Goal: Task Accomplishment & Management: Manage account settings

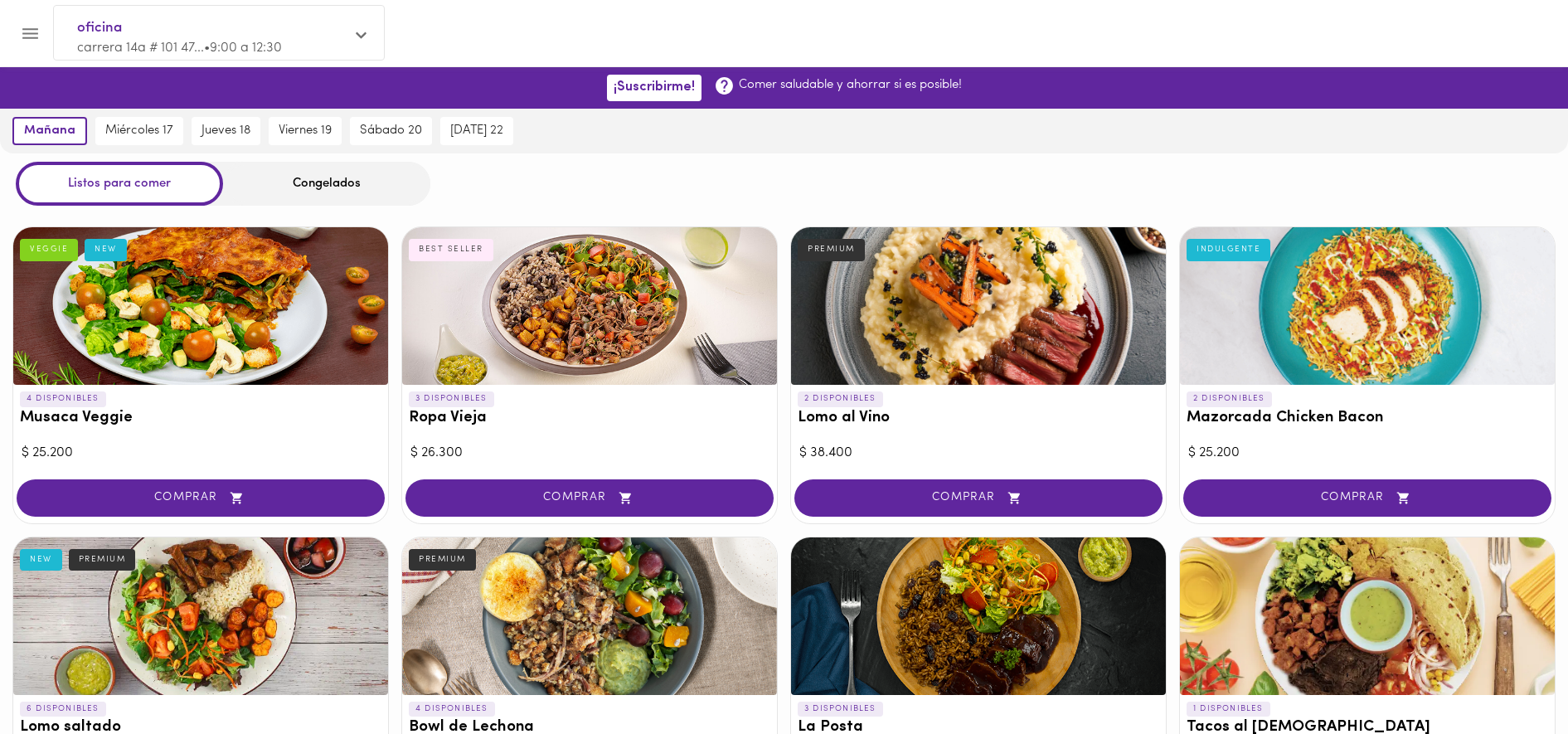
click at [116, 20] on span "oficina" at bounding box center [210, 28] width 267 height 22
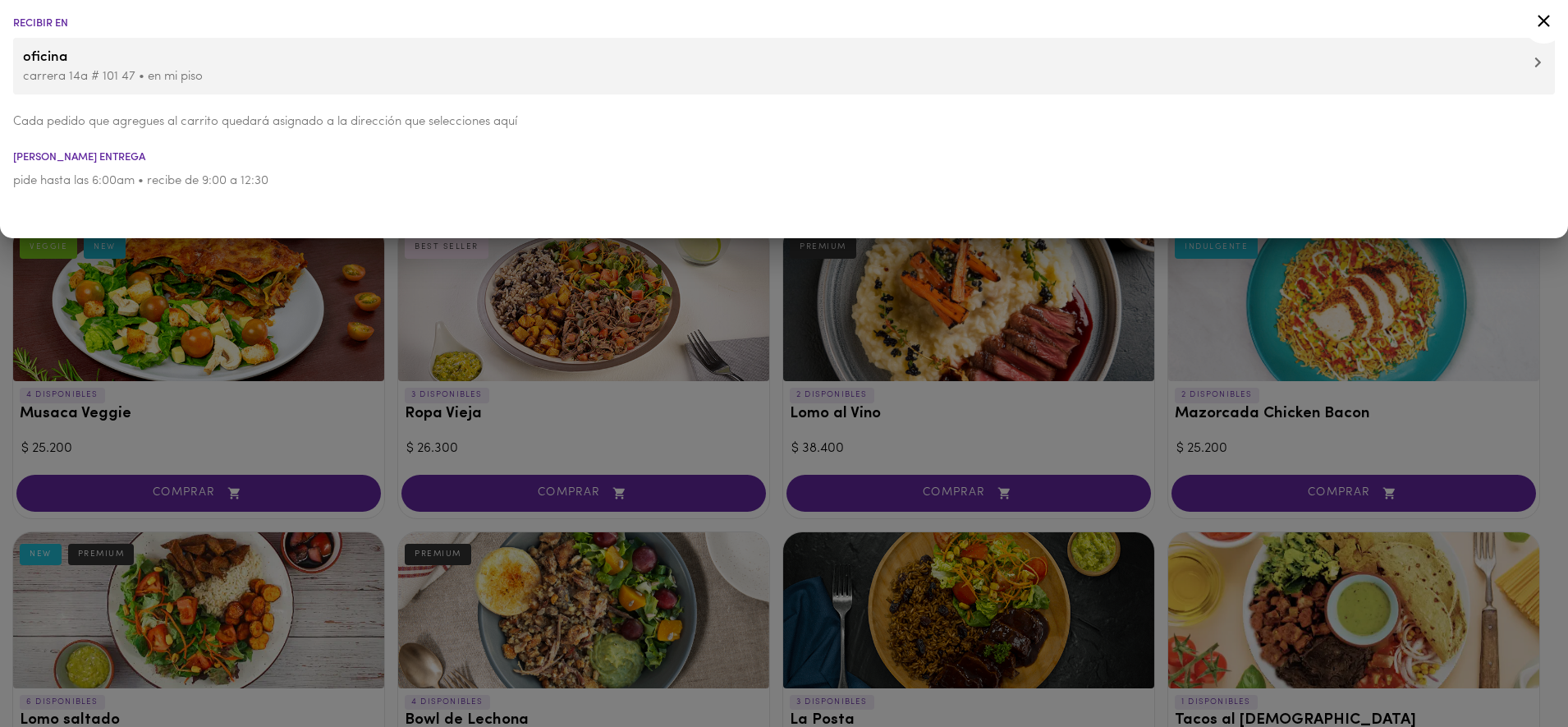
click at [115, 20] on li "Recibir en" at bounding box center [784, 23] width 1568 height 11
click at [862, 487] on div at bounding box center [784, 363] width 1568 height 727
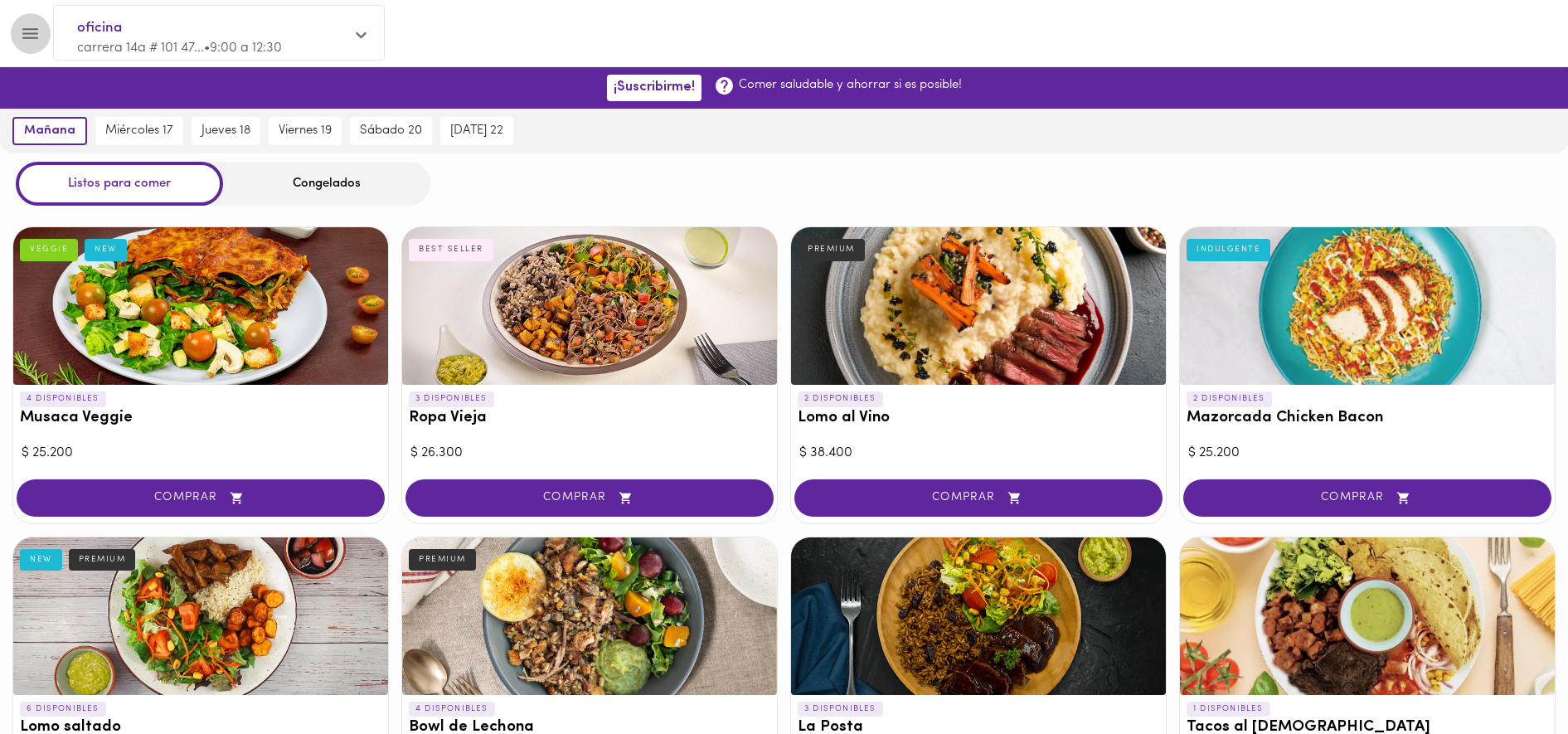
click at [45, 35] on button "Menu" at bounding box center [30, 33] width 41 height 41
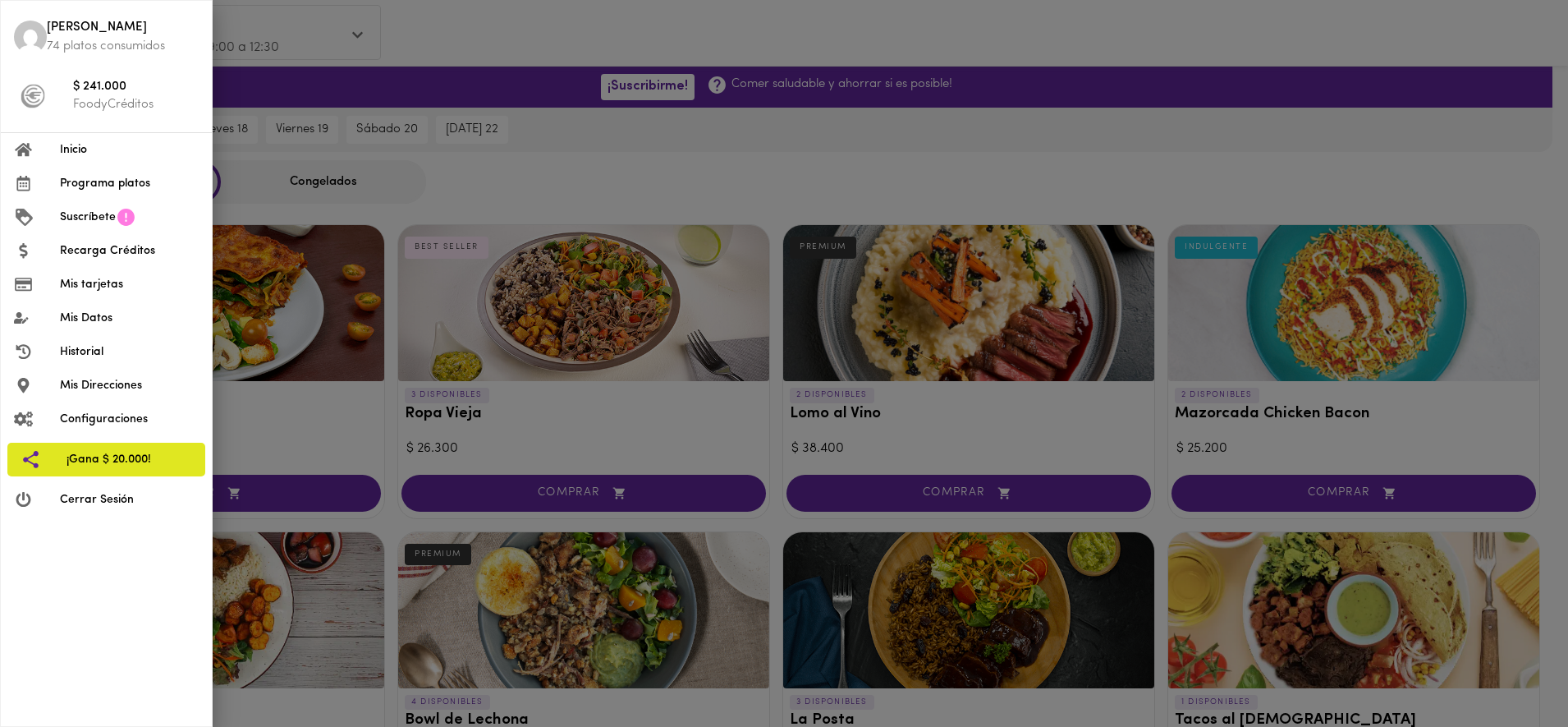
click at [118, 175] on span "Programa platos" at bounding box center [130, 183] width 138 height 17
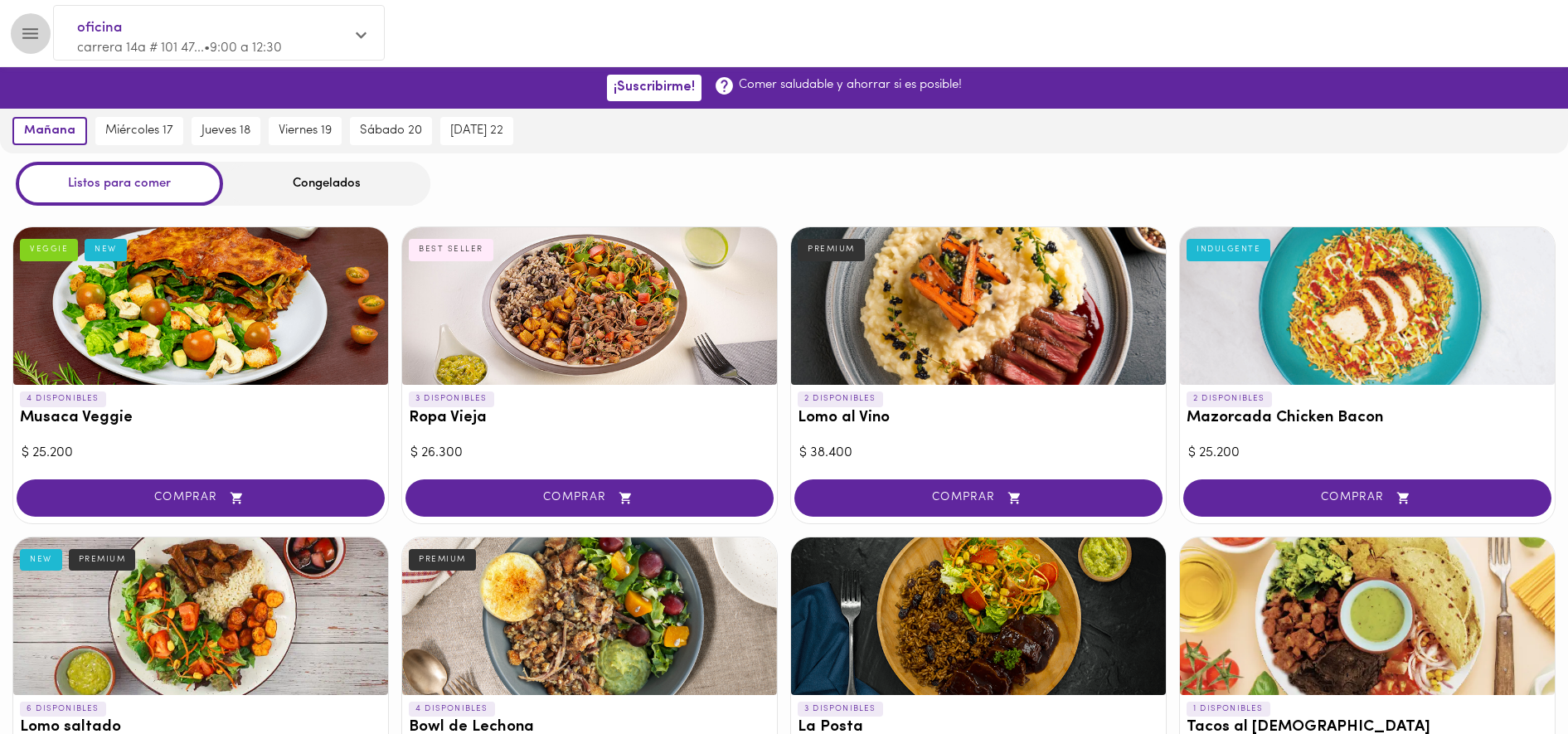
click at [27, 34] on icon "Menu" at bounding box center [30, 33] width 16 height 11
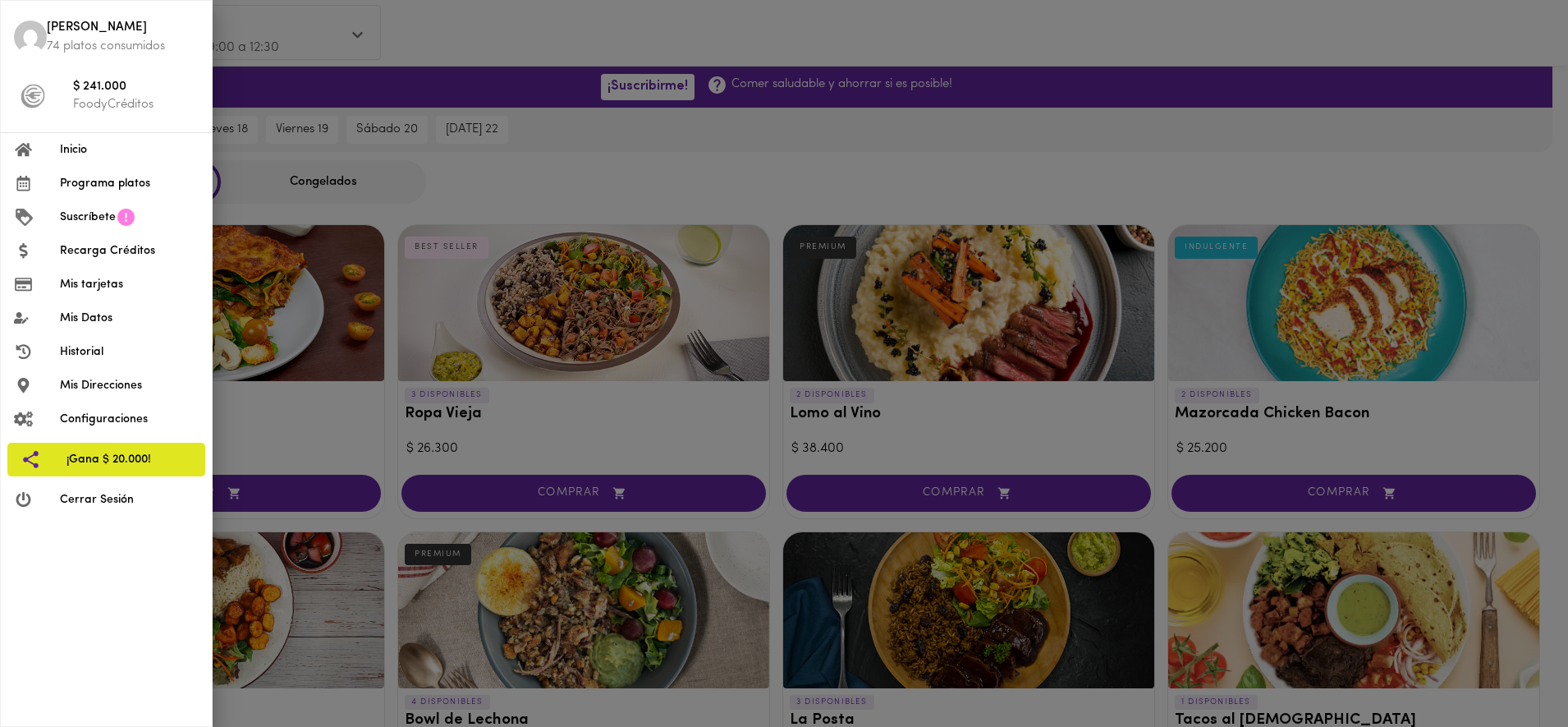
click at [104, 164] on li "Inicio" at bounding box center [106, 149] width 211 height 34
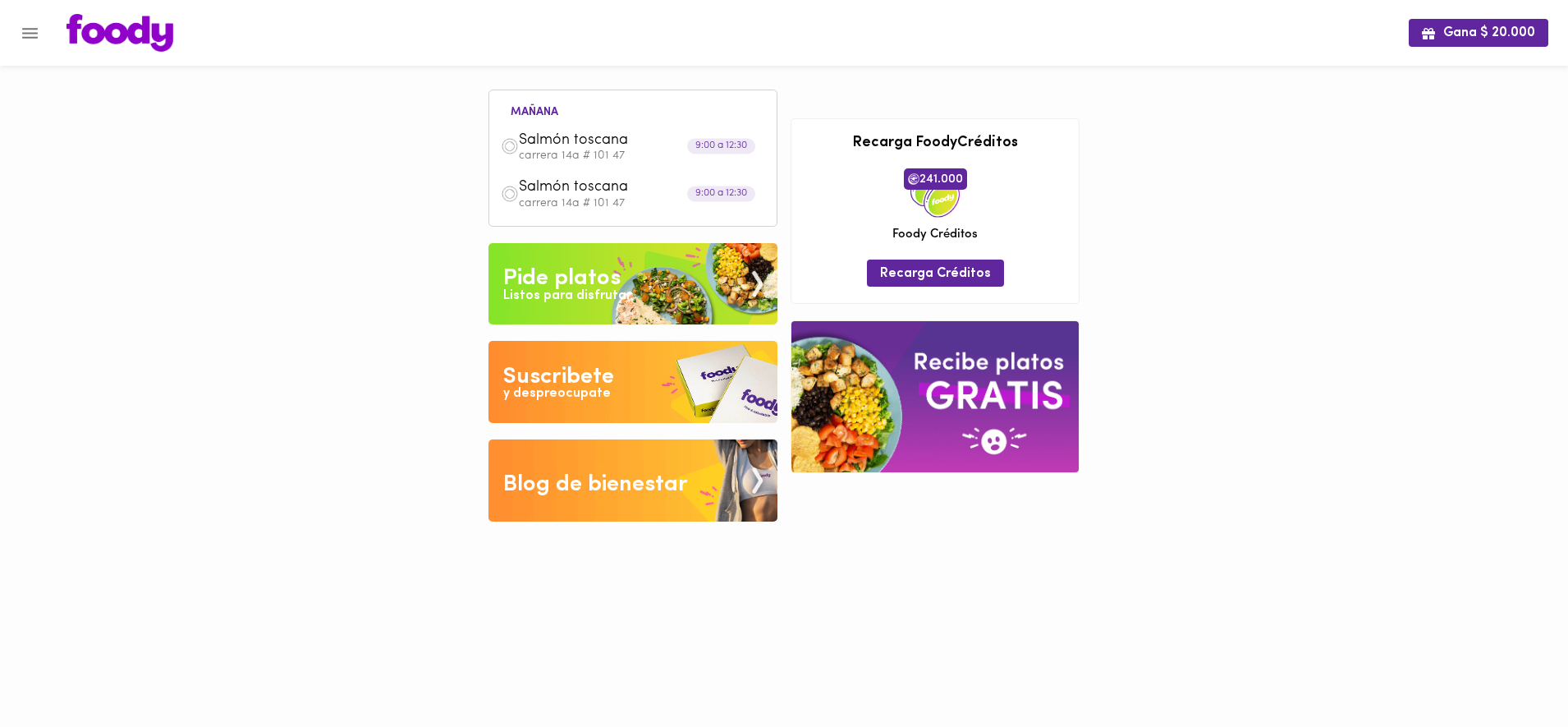
click at [728, 149] on div "9:00 a 12:30" at bounding box center [721, 146] width 68 height 16
click at [657, 167] on div "Salmón toscana carrera 14a # 101 47" at bounding box center [633, 146] width 271 height 46
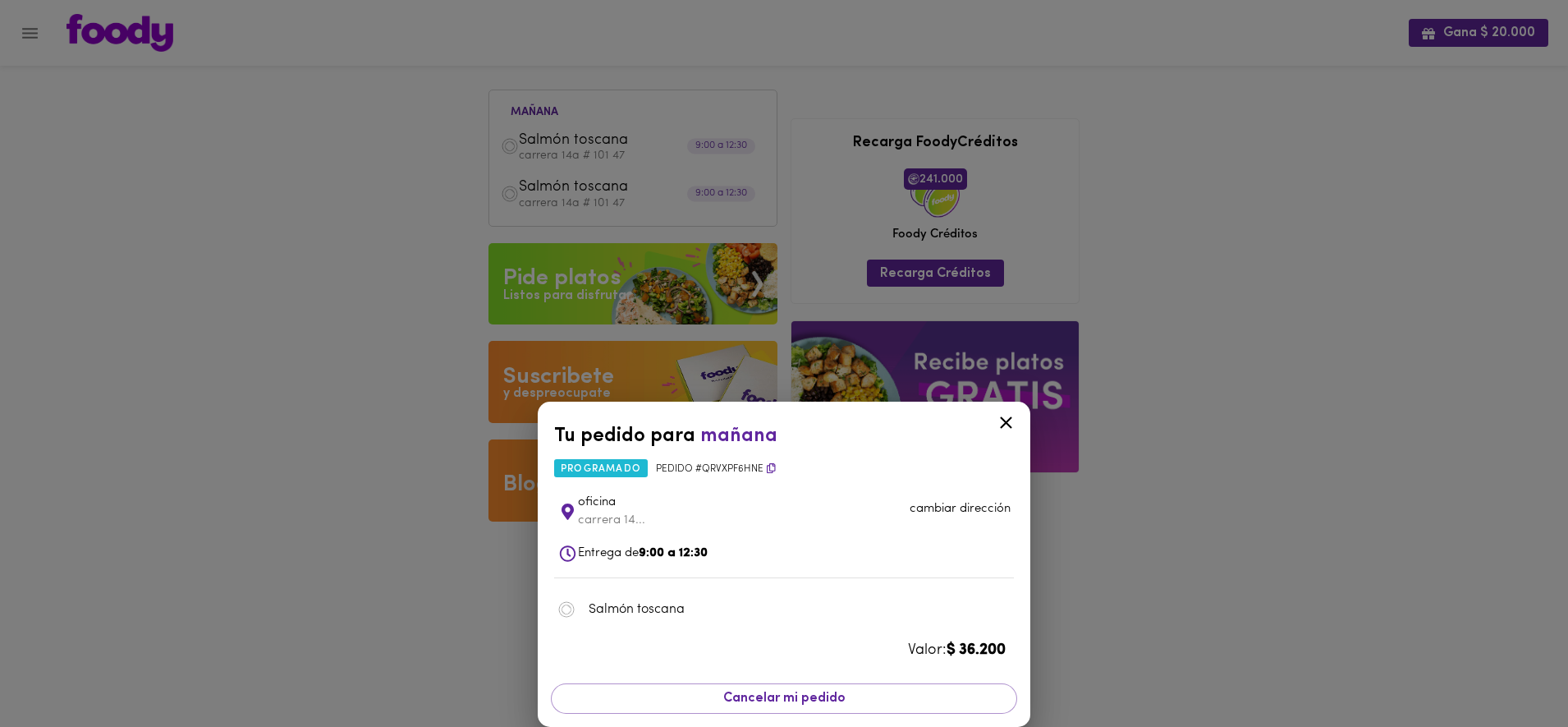
click at [560, 611] on img at bounding box center [567, 609] width 18 height 18
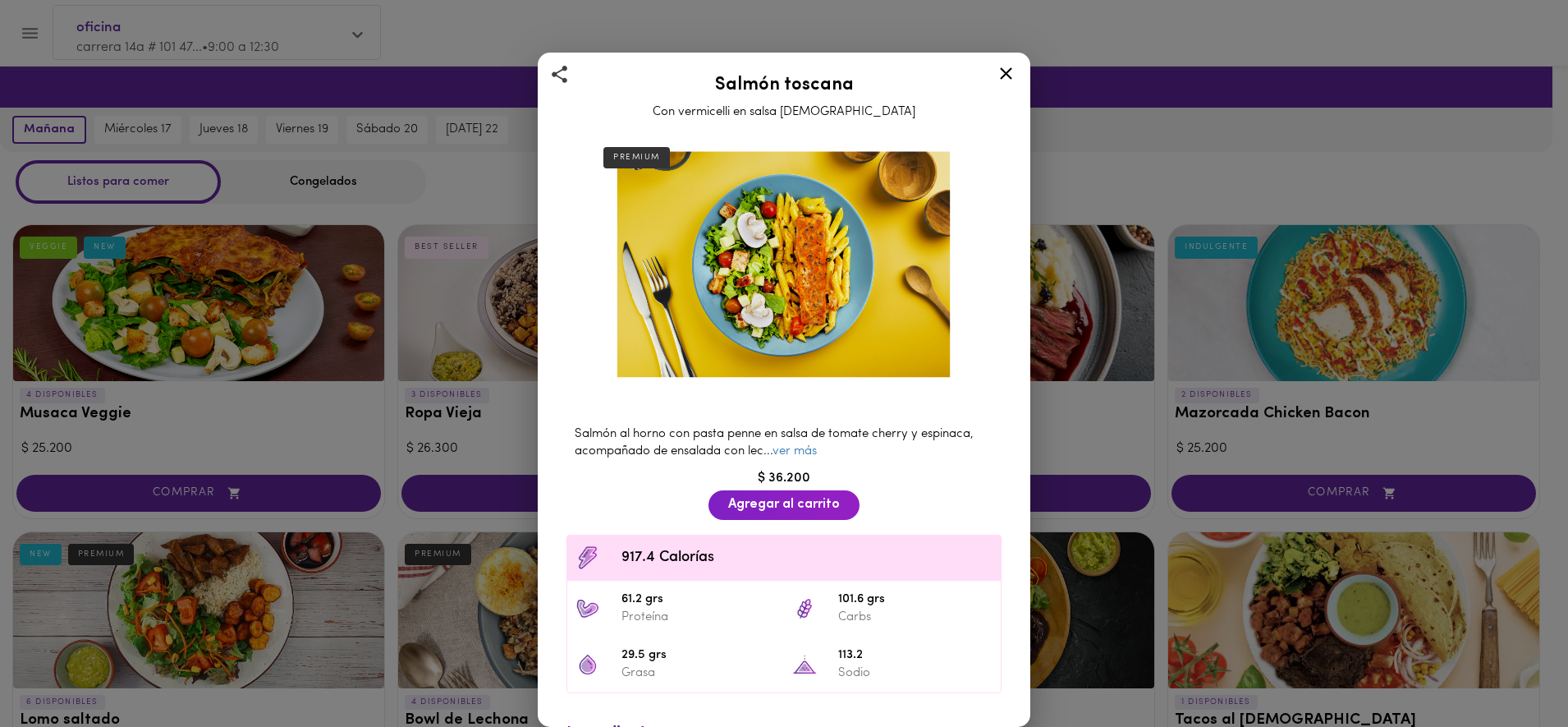
click at [1006, 76] on icon at bounding box center [1006, 73] width 21 height 21
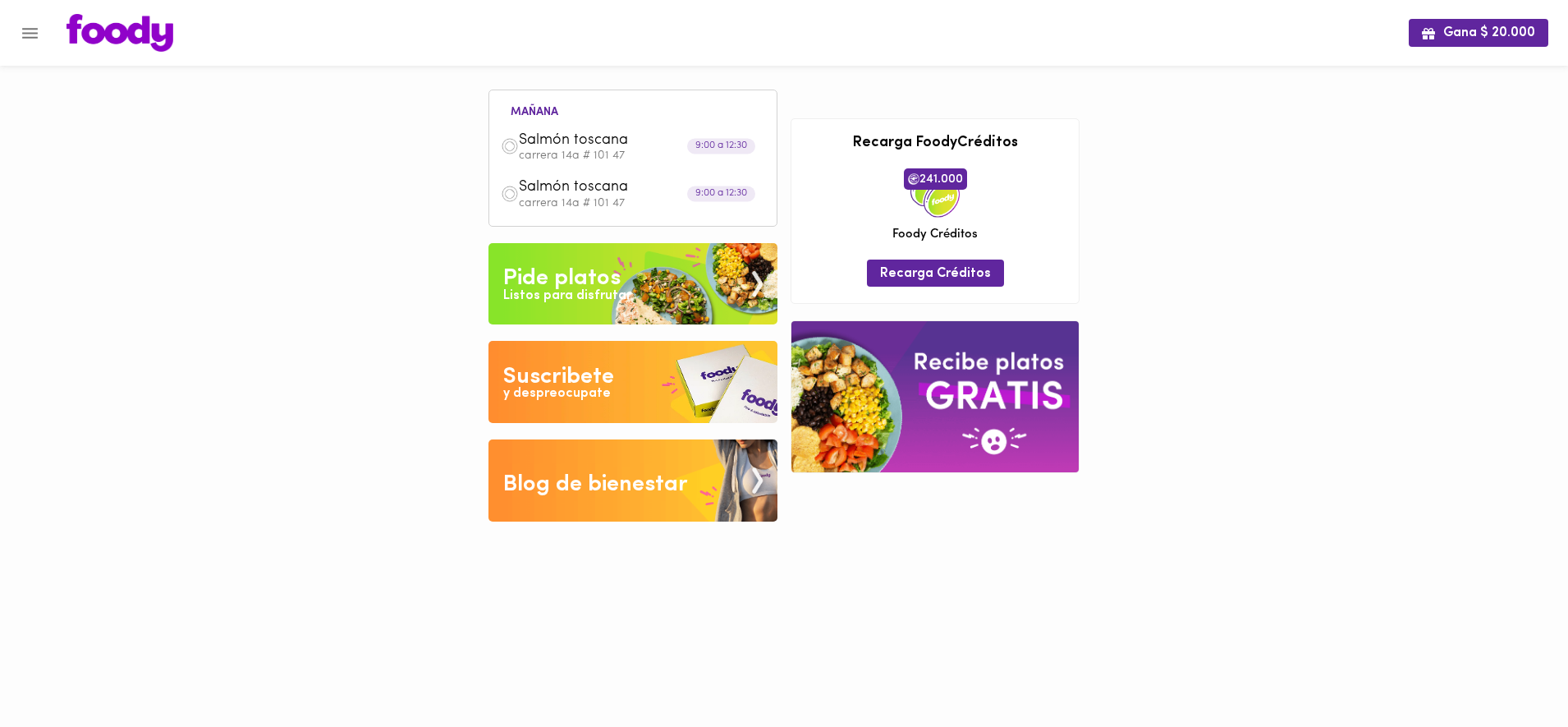
click at [601, 157] on p "carrera 14a # 101 47" at bounding box center [642, 156] width 246 height 12
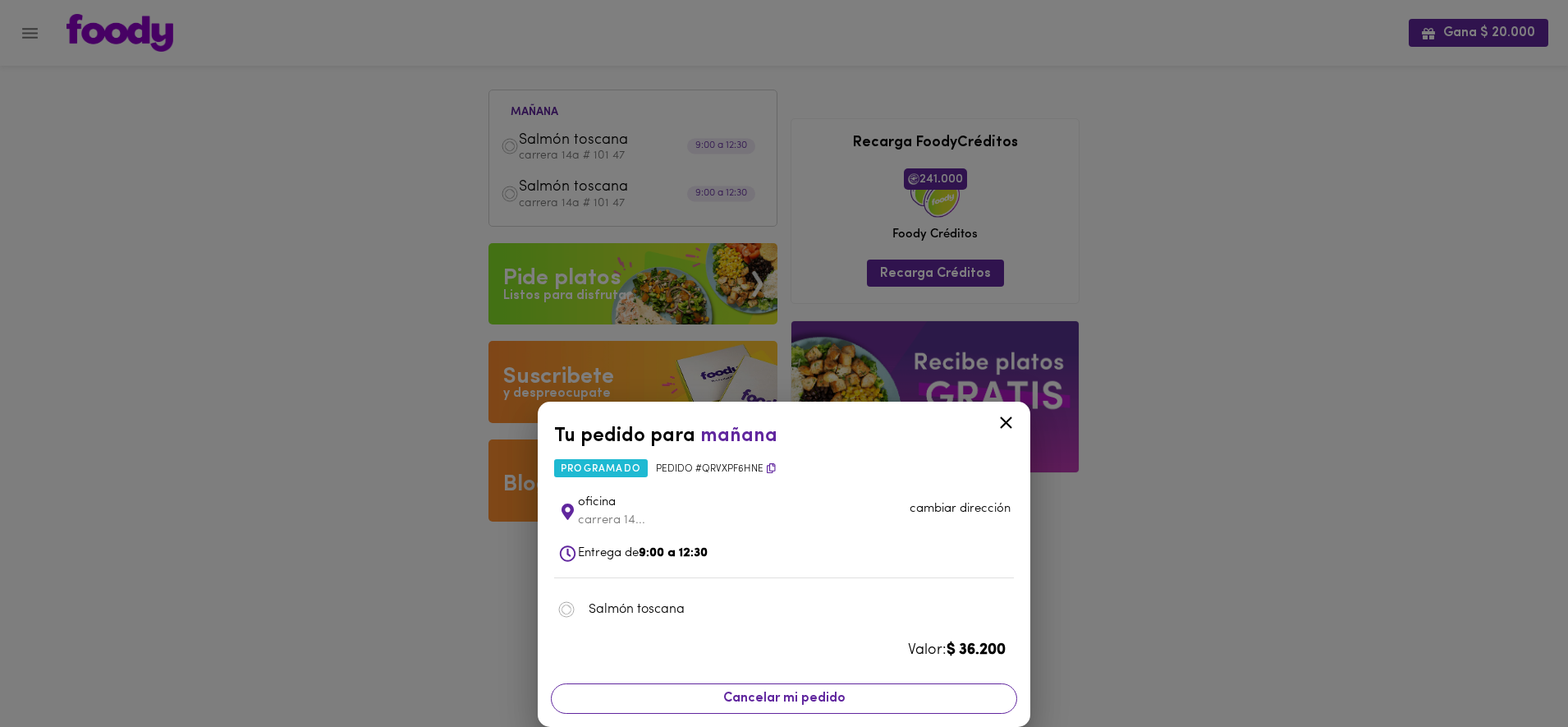
click at [817, 703] on span "Cancelar mi pedido" at bounding box center [784, 698] width 445 height 16
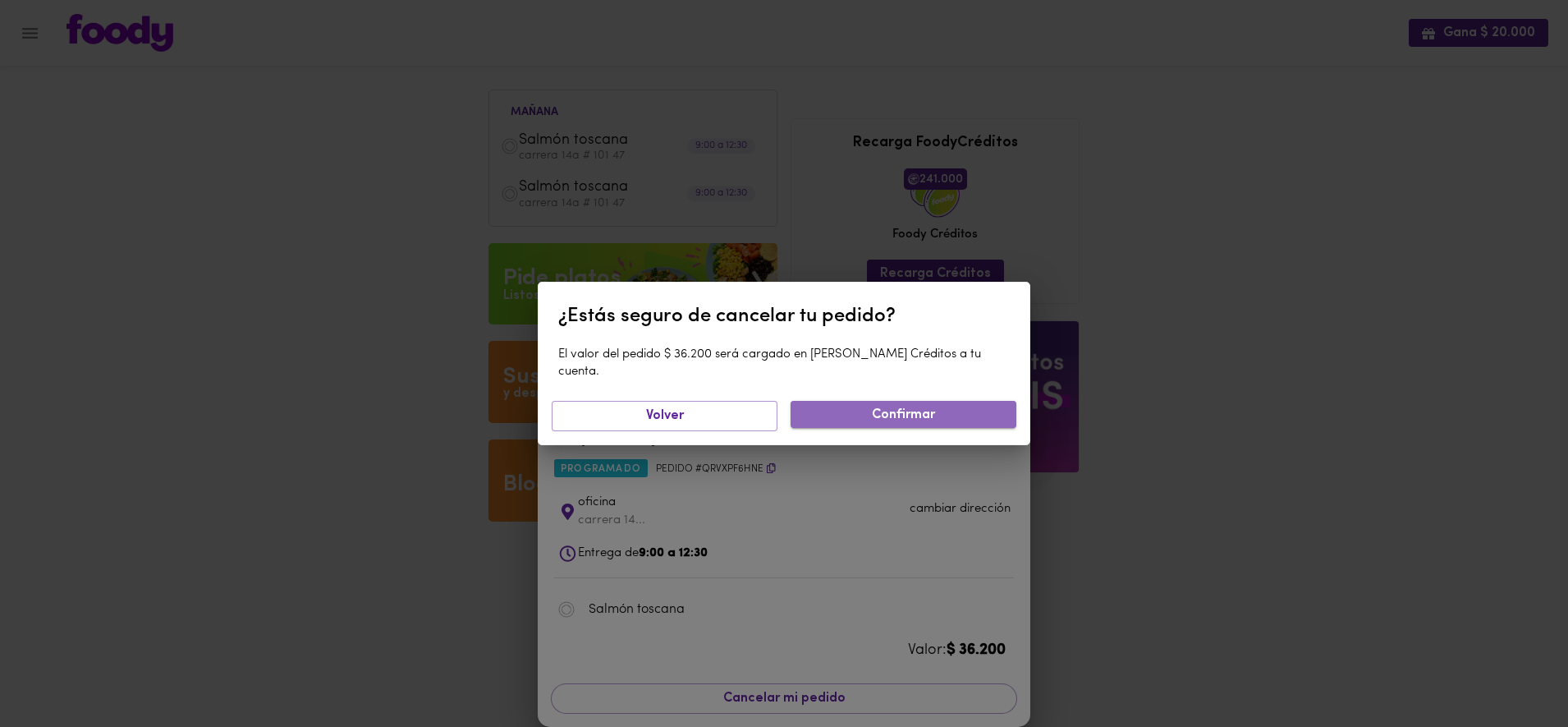
click at [923, 408] on span "Confirmar" at bounding box center [904, 415] width 200 height 16
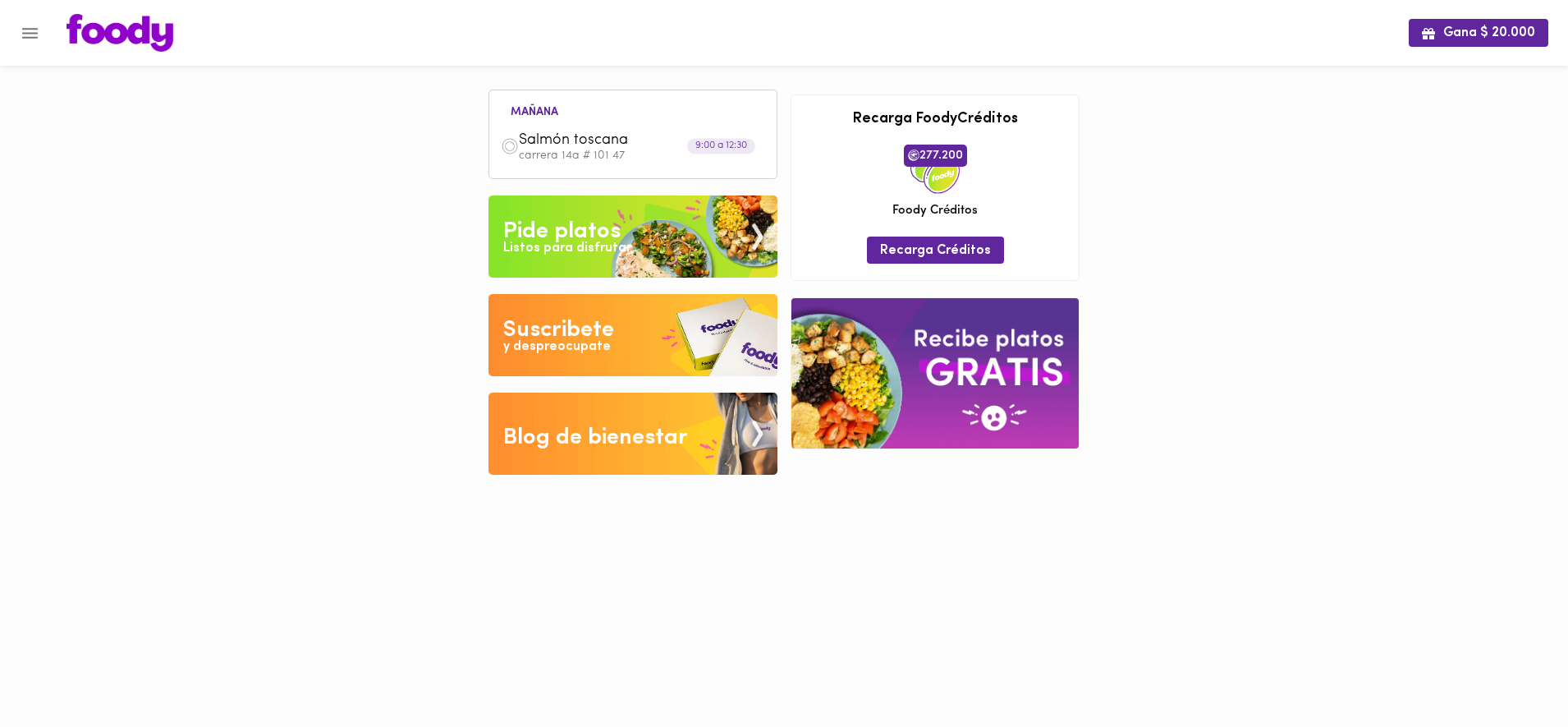
click at [628, 121] on div "[DATE] Salmón toscana carrera 14a # 101 47 9:00 a 12:30" at bounding box center [633, 136] width 271 height 68
click at [627, 151] on p "carrera 14a # 101 47" at bounding box center [642, 156] width 246 height 12
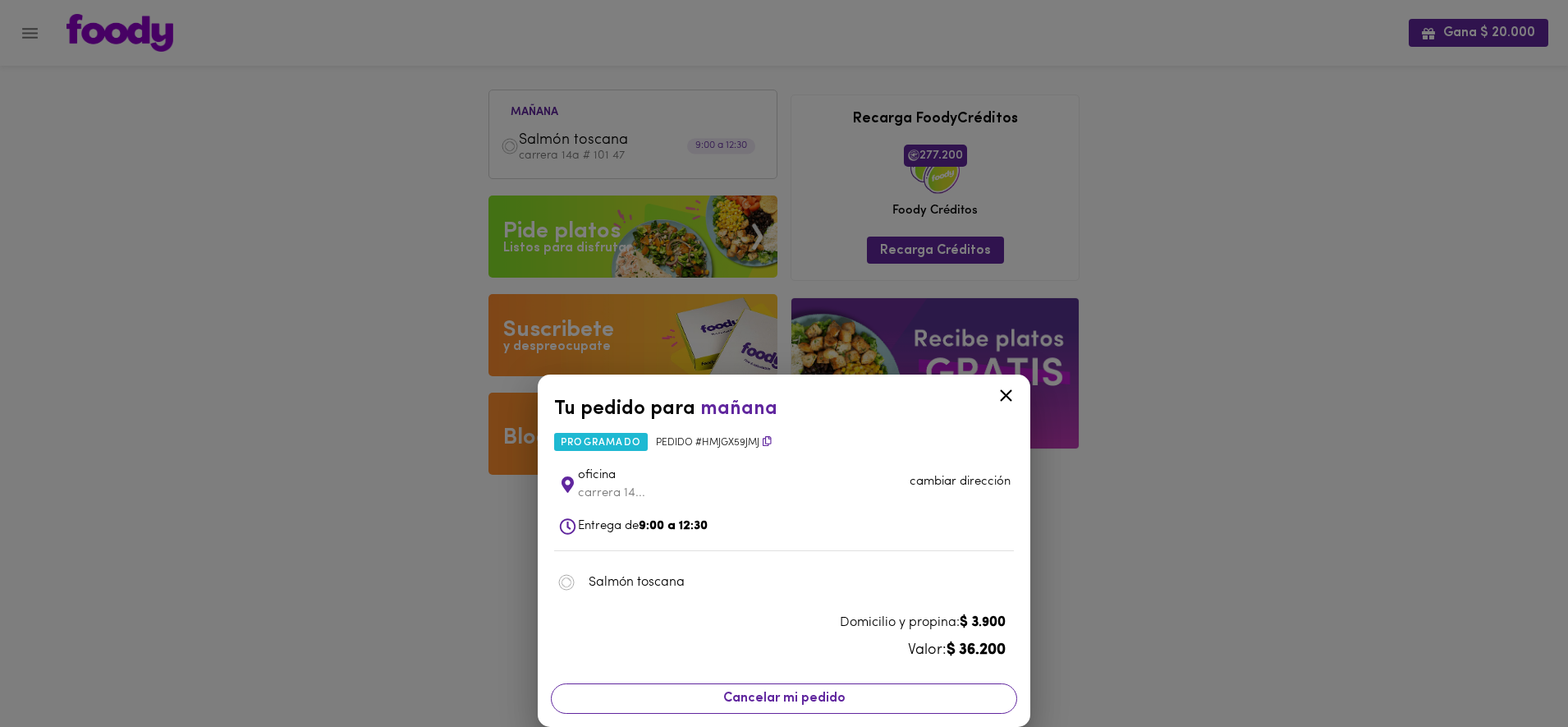
click at [873, 699] on span "Cancelar mi pedido" at bounding box center [784, 698] width 445 height 16
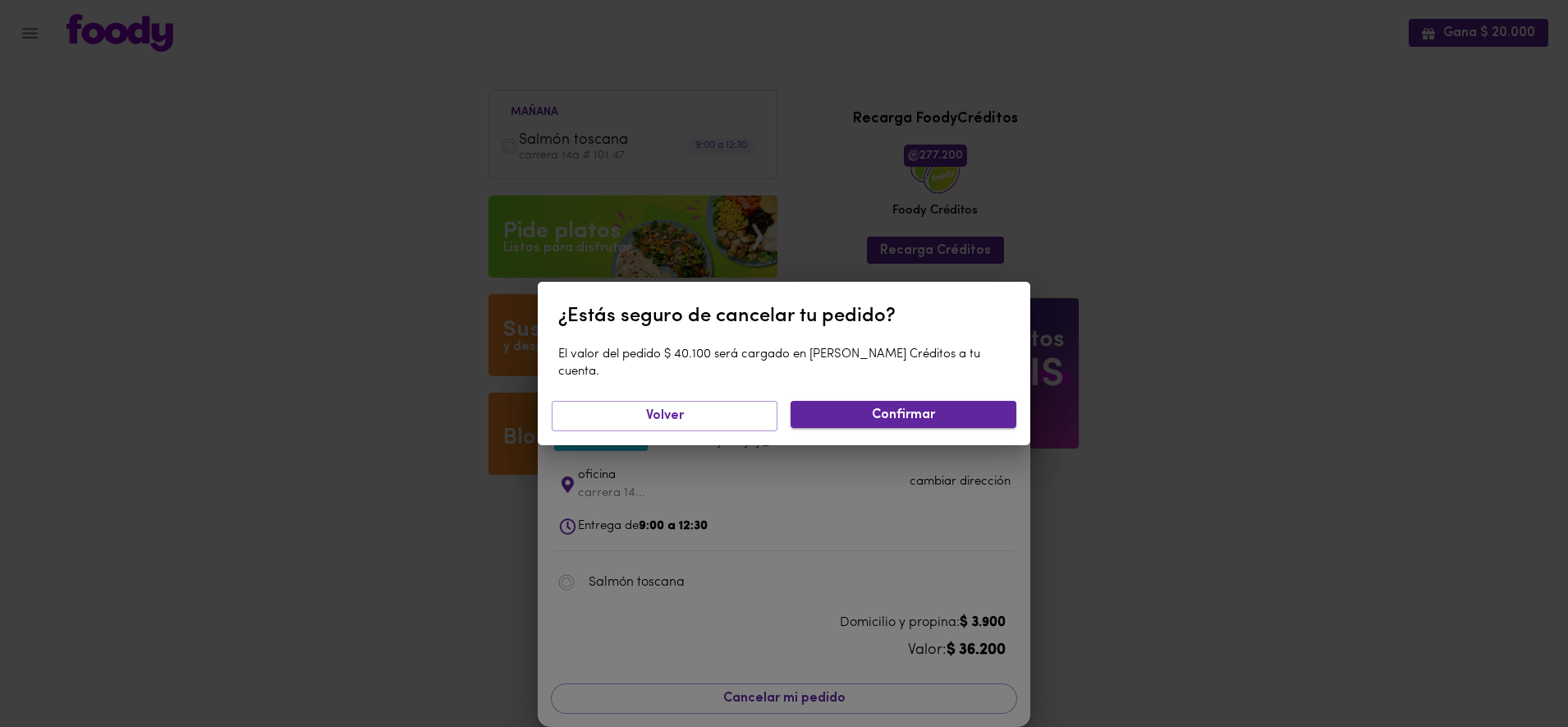
click at [886, 413] on span "Confirmar" at bounding box center [904, 415] width 200 height 16
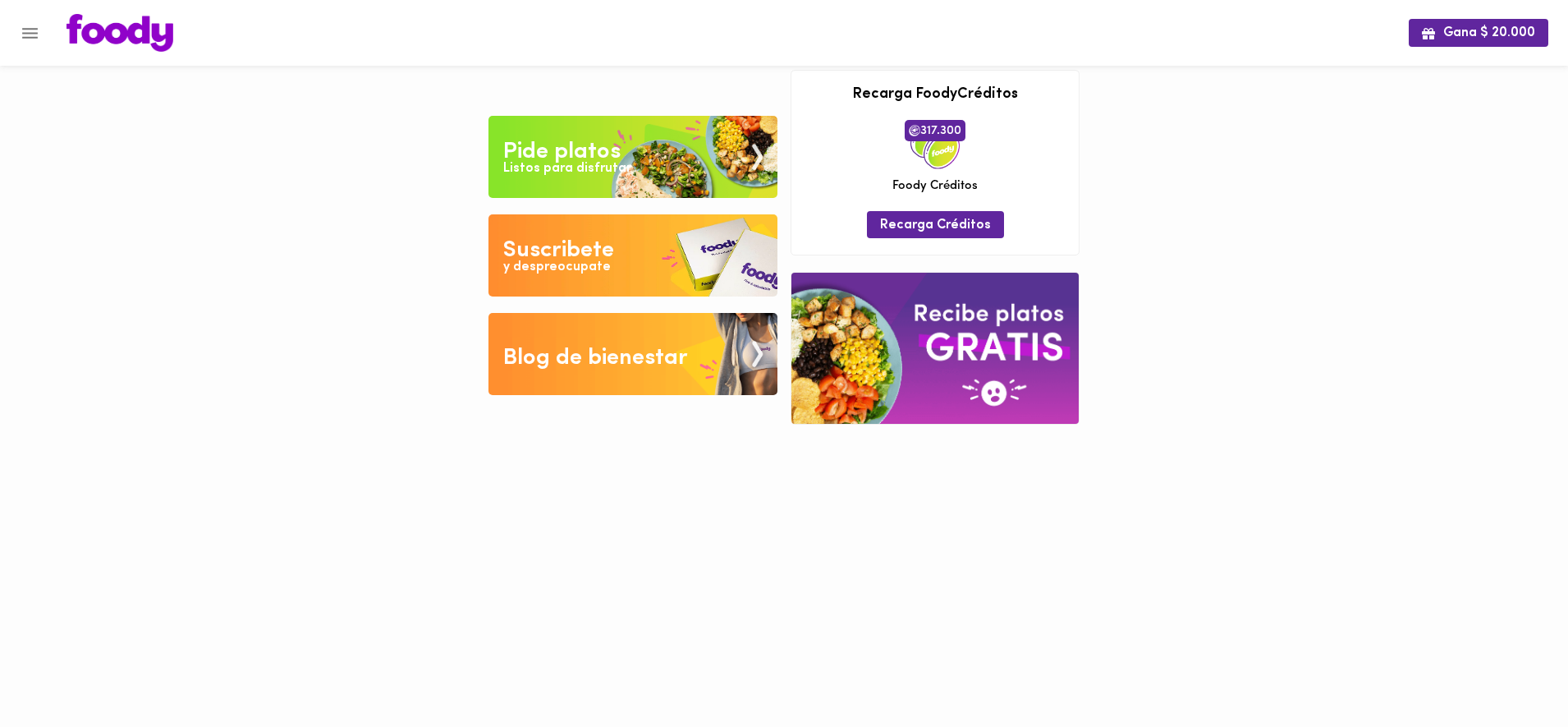
click at [886, 449] on html "Gana $ 20.000 Tu pago contraentrega por $- está pendiente , programa un plato p…" at bounding box center [784, 225] width 1568 height 449
click at [1315, 447] on div "Gana $ 20.000 Tu pago contraentrega por $- está pendiente , programa un plato p…" at bounding box center [784, 225] width 1568 height 449
